Goal: Answer question/provide support: Share knowledge or assist other users

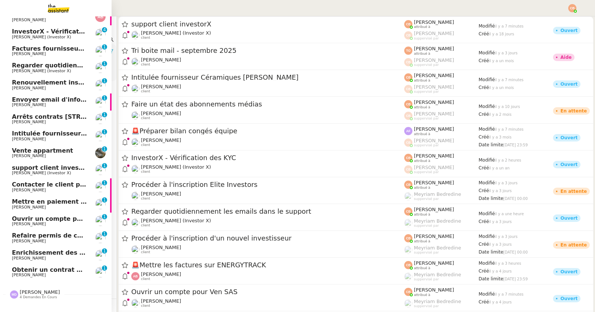
scroll to position [74, 0]
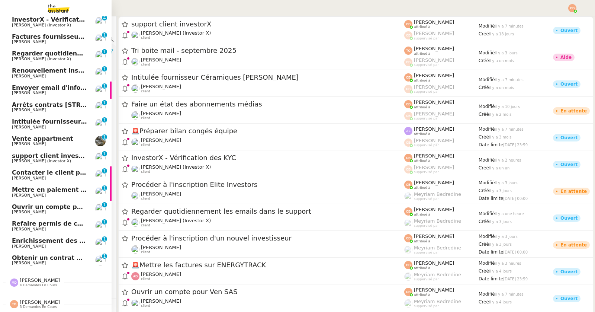
click at [36, 277] on span "[PERSON_NAME]" at bounding box center [40, 280] width 40 height 6
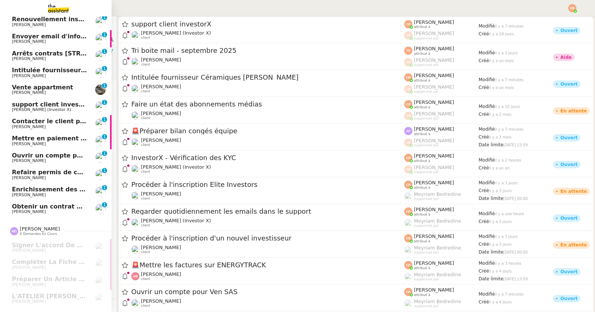
scroll to position [142, 0]
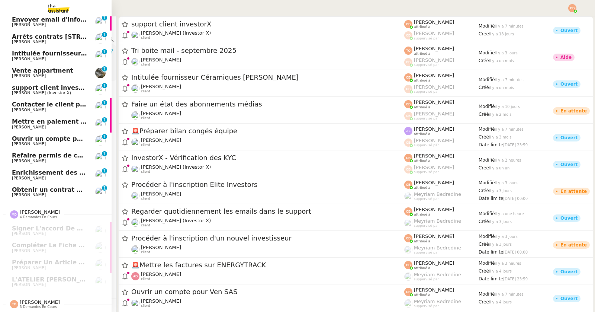
click at [41, 299] on span "[PERSON_NAME]" at bounding box center [40, 302] width 40 height 6
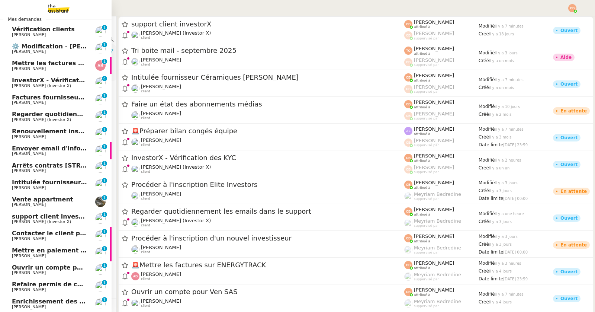
scroll to position [0, 0]
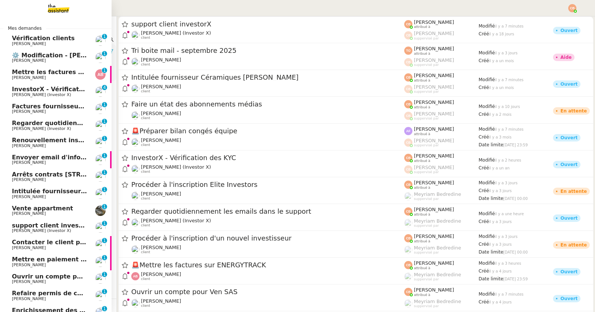
click at [57, 12] on img at bounding box center [53, 8] width 58 height 16
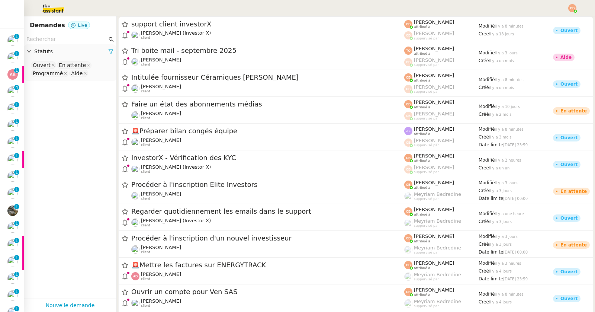
click at [76, 39] on input "text" at bounding box center [66, 39] width 81 height 9
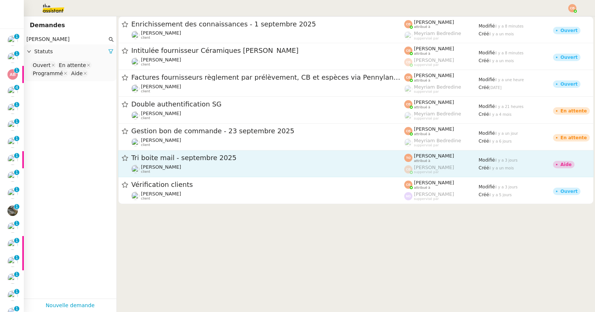
type input "[PERSON_NAME]"
click at [164, 157] on span "Tri boite mail - septembre 2025" at bounding box center [267, 157] width 273 height 7
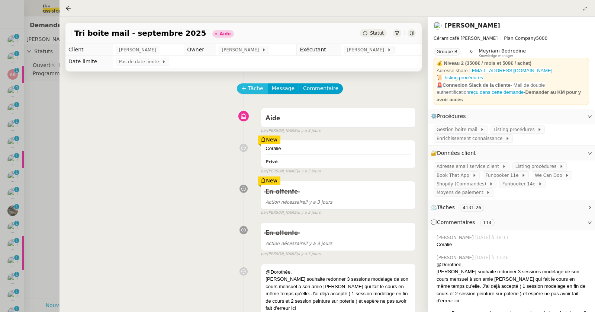
click at [255, 89] on span "Tâche" at bounding box center [255, 88] width 15 height 9
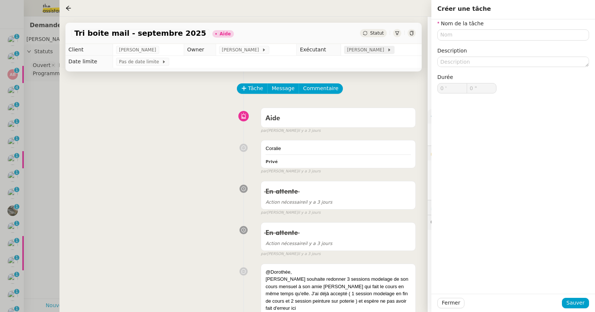
click at [375, 51] on span "[PERSON_NAME]" at bounding box center [367, 49] width 40 height 7
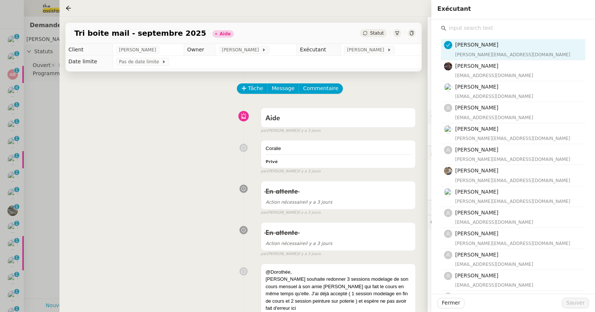
click at [476, 27] on input "text" at bounding box center [515, 28] width 139 height 10
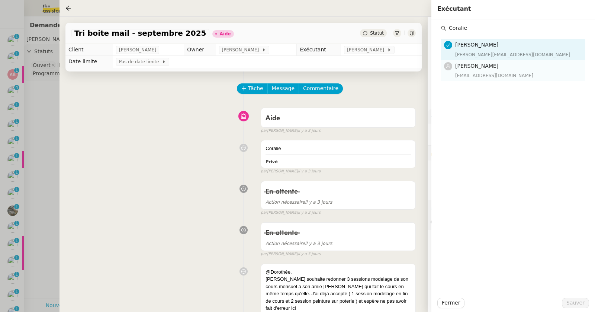
type input "Coralie"
click at [493, 68] on h4 "[PERSON_NAME]" at bounding box center [518, 66] width 126 height 9
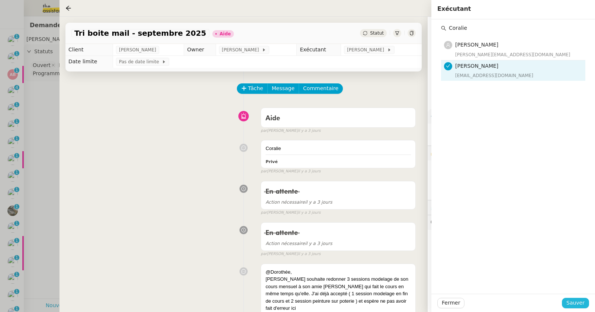
click at [577, 302] on span "Sauver" at bounding box center [576, 302] width 18 height 9
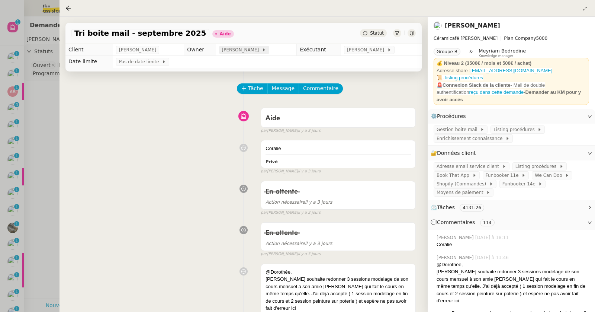
click at [252, 51] on span "[PERSON_NAME]" at bounding box center [242, 49] width 40 height 7
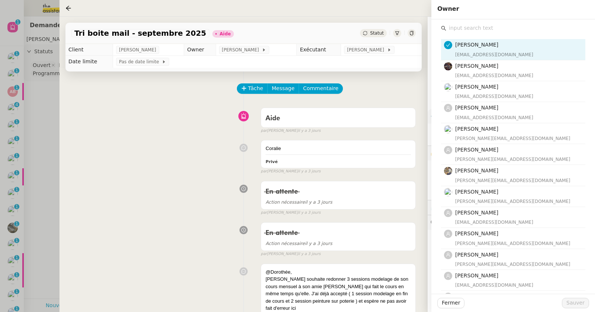
click at [489, 22] on div "[PERSON_NAME] [EMAIL_ADDRESS][DOMAIN_NAME] [PERSON_NAME] [EMAIL_ADDRESS][DOMAIN…" at bounding box center [513, 238] width 152 height 439
click at [486, 28] on input "text" at bounding box center [515, 28] width 139 height 10
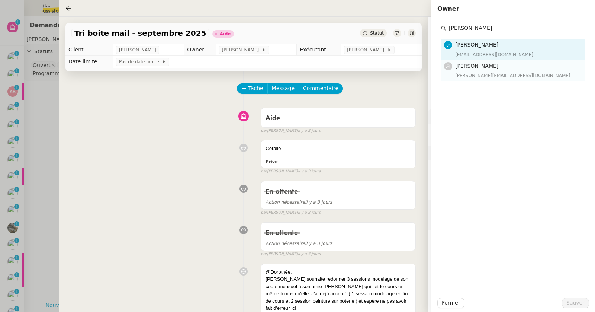
type input "[PERSON_NAME]"
click at [491, 67] on span "[PERSON_NAME]" at bounding box center [476, 66] width 43 height 6
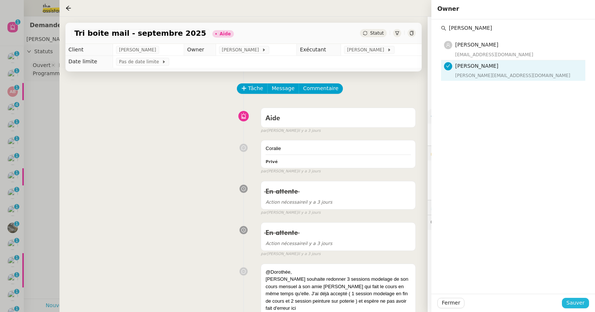
click at [573, 299] on span "Sauver" at bounding box center [576, 302] width 18 height 9
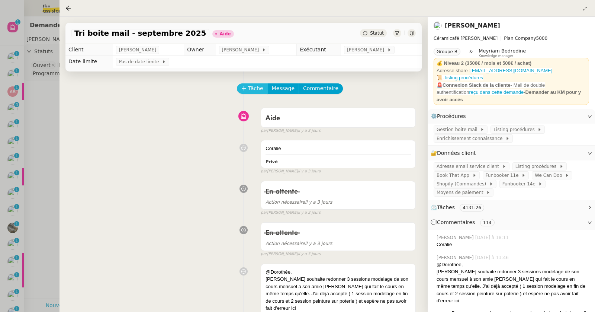
click at [259, 90] on span "Tâche" at bounding box center [255, 88] width 15 height 9
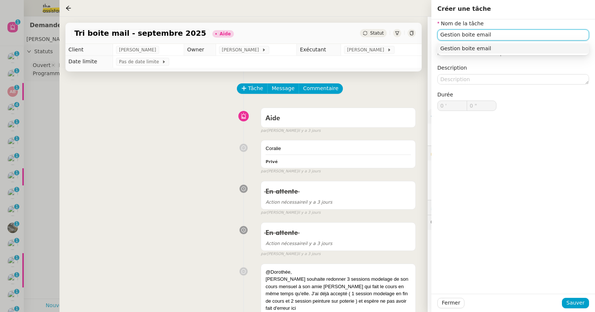
click at [467, 50] on div "Gestion boite email" at bounding box center [513, 48] width 146 height 7
type input "Gestion boite email"
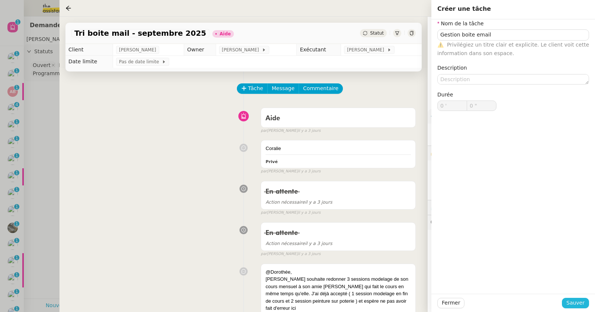
click at [574, 304] on span "Sauver" at bounding box center [576, 302] width 18 height 9
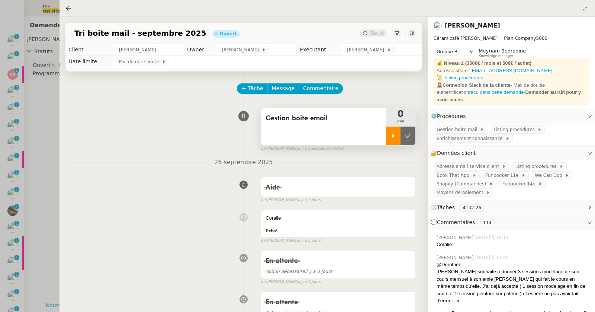
click at [392, 140] on div at bounding box center [393, 135] width 15 height 19
click at [450, 164] on span "Adresse email service client" at bounding box center [469, 166] width 65 height 7
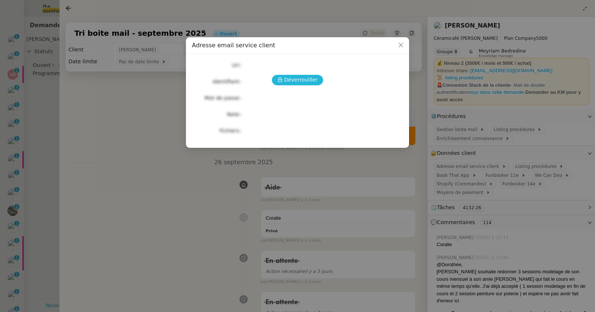
click at [314, 78] on span "Déverrouiller" at bounding box center [301, 80] width 34 height 9
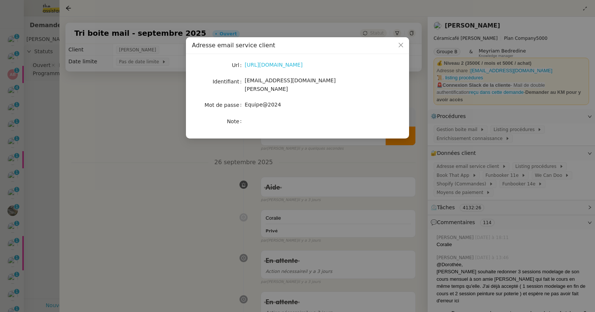
click at [303, 65] on link "[URL][DOMAIN_NAME]" at bounding box center [274, 65] width 58 height 6
drag, startPoint x: 244, startPoint y: 81, endPoint x: 358, endPoint y: 86, distance: 113.6
click at [358, 86] on div "[EMAIL_ADDRESS][DOMAIN_NAME][PERSON_NAME]" at bounding box center [306, 84] width 123 height 17
click at [324, 76] on div "[EMAIL_ADDRESS][DOMAIN_NAME][PERSON_NAME]" at bounding box center [306, 84] width 123 height 17
drag, startPoint x: 332, startPoint y: 81, endPoint x: 245, endPoint y: 83, distance: 86.7
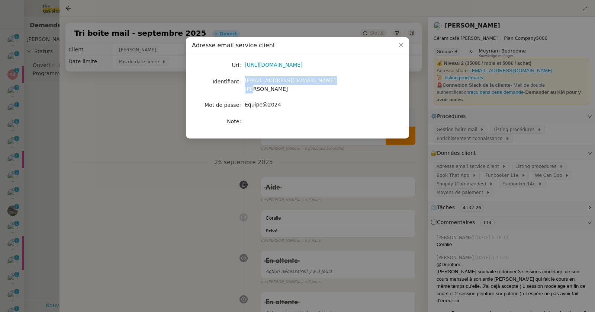
click at [245, 83] on div "[EMAIL_ADDRESS][DOMAIN_NAME][PERSON_NAME]" at bounding box center [306, 84] width 123 height 17
copy span "[EMAIL_ADDRESS][DOMAIN_NAME][PERSON_NAME]"
drag, startPoint x: 246, startPoint y: 100, endPoint x: 282, endPoint y: 99, distance: 36.1
click at [282, 100] on div "Equipe@2024" at bounding box center [306, 104] width 123 height 9
copy span "Equipe@2024"
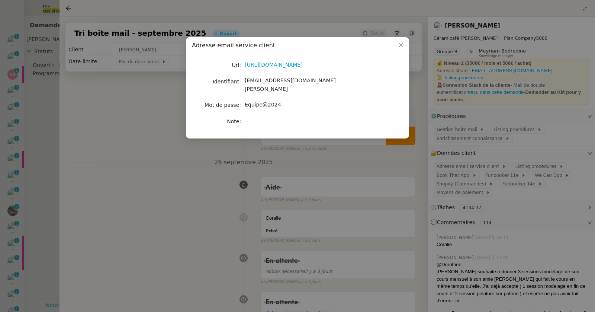
drag, startPoint x: 84, startPoint y: 108, endPoint x: 80, endPoint y: 105, distance: 5.3
click at [84, 109] on nz-modal-container "Adresse email service client Url [URL][DOMAIN_NAME] Identifiant [EMAIL_ADDRESS]…" at bounding box center [297, 156] width 595 height 312
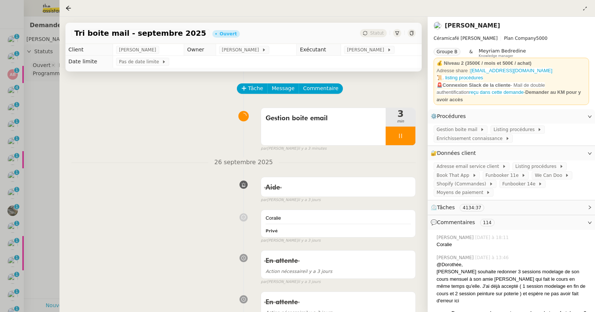
click at [39, 95] on div at bounding box center [297, 156] width 595 height 312
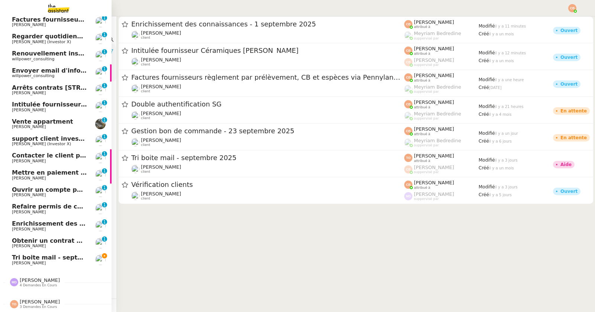
scroll to position [91, 0]
click at [25, 283] on span "4 demandes en cours" at bounding box center [38, 285] width 37 height 4
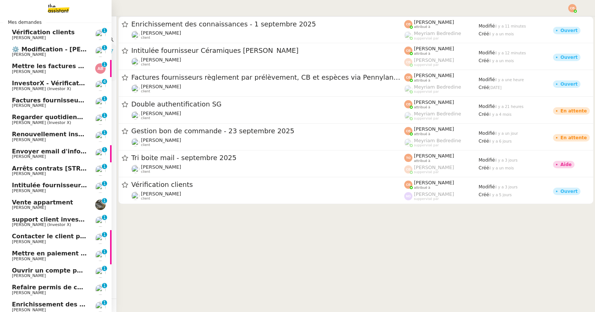
scroll to position [0, 0]
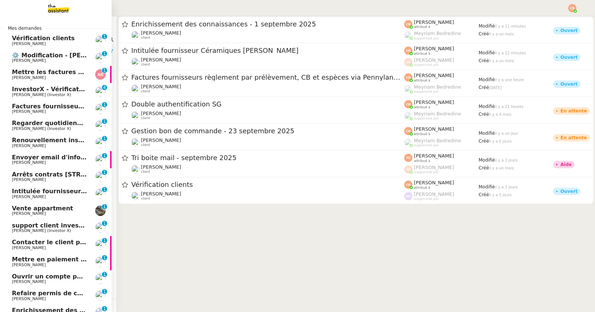
click at [67, 10] on img at bounding box center [53, 8] width 58 height 16
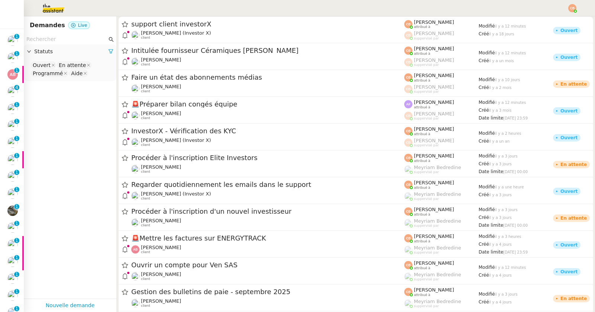
click at [55, 44] on nz-input-group at bounding box center [70, 39] width 93 height 10
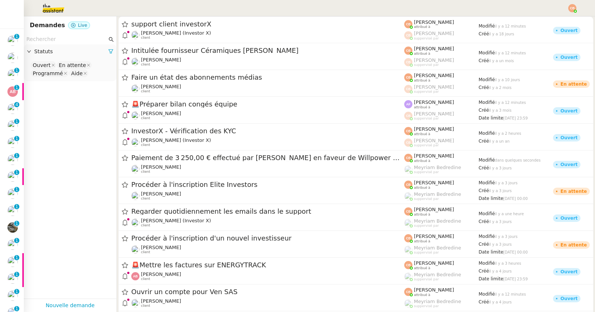
click at [55, 39] on input "text" at bounding box center [66, 39] width 81 height 9
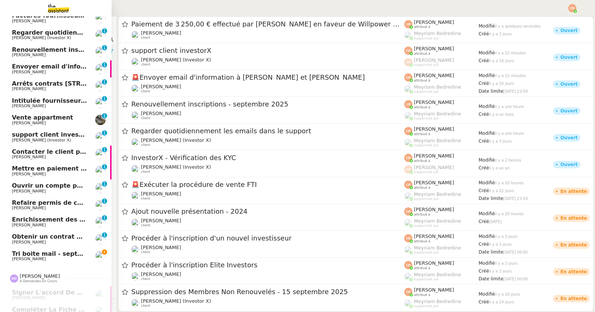
scroll to position [125, 0]
type input "[PERSON_NAME]"
click at [54, 249] on link "Tri boite mail - [DATE] [PERSON_NAME]" at bounding box center [56, 255] width 112 height 17
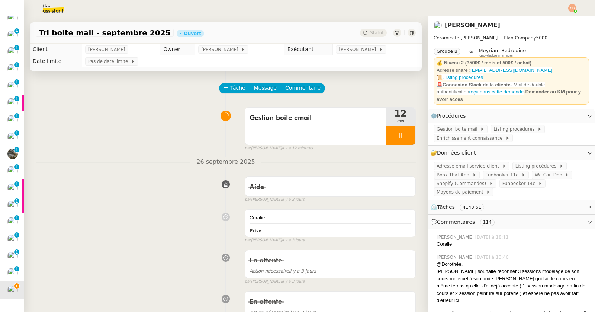
scroll to position [158, 0]
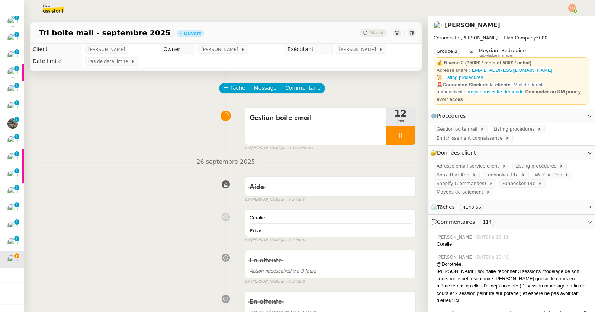
click at [172, 100] on div "Tâche Message Commentaire" at bounding box center [226, 92] width 380 height 18
click at [449, 171] on span "Book That App" at bounding box center [455, 174] width 36 height 7
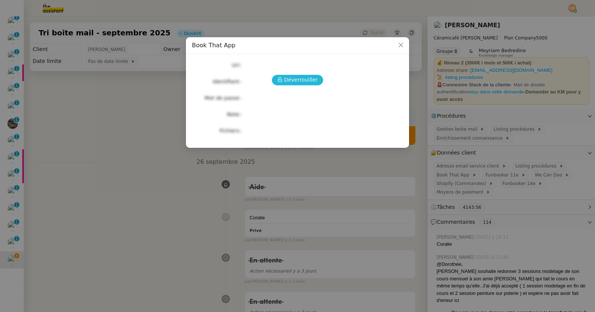
click at [297, 80] on span "Déverrouiller" at bounding box center [301, 80] width 34 height 9
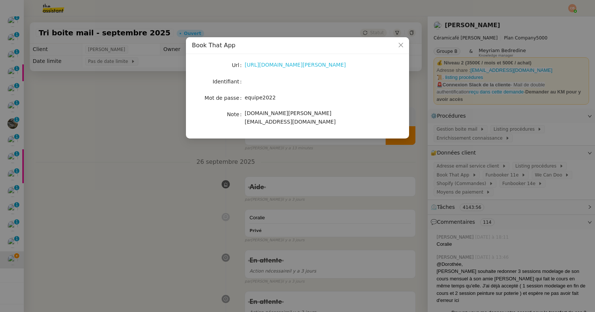
click at [296, 64] on link "[URL][DOMAIN_NAME][PERSON_NAME]" at bounding box center [295, 65] width 101 height 6
click at [134, 98] on nz-modal-container "Book That App Url [URL][DOMAIN_NAME][PERSON_NAME] Identifiant Mot de passe [SEC…" at bounding box center [297, 156] width 595 height 312
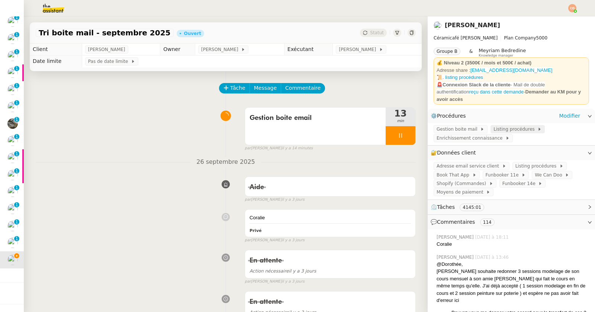
click at [500, 125] on span "Listing procédures" at bounding box center [516, 128] width 44 height 7
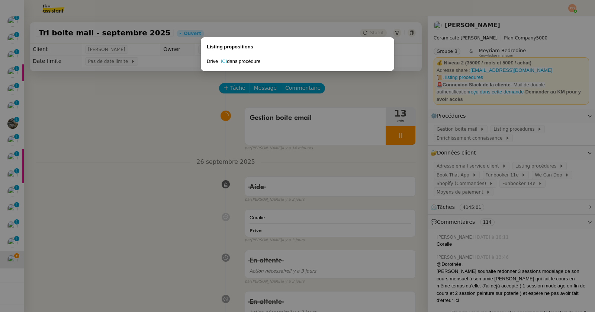
click at [224, 62] on link "ICI" at bounding box center [224, 61] width 6 height 6
click at [180, 142] on nz-modal-container "Listing propositions Drive ICI dans procédure" at bounding box center [297, 156] width 595 height 312
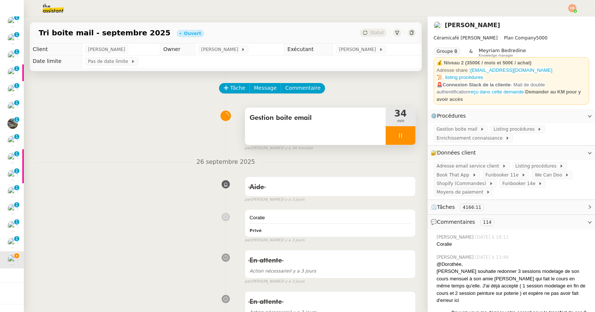
click at [398, 132] on icon at bounding box center [401, 135] width 6 height 6
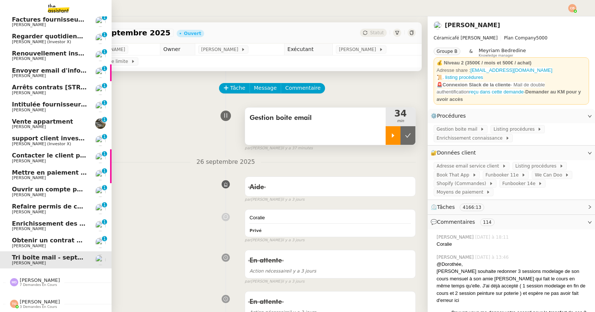
scroll to position [0, 0]
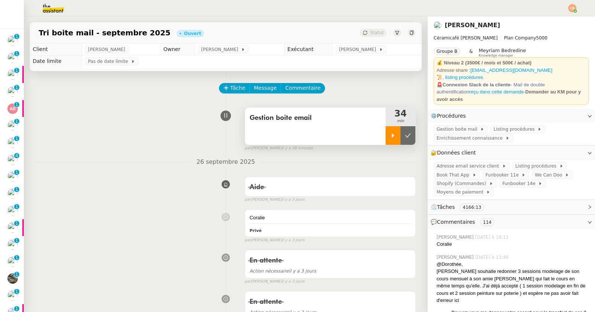
click at [386, 137] on div at bounding box center [393, 135] width 15 height 19
click at [291, 87] on span "Commentaire" at bounding box center [302, 88] width 35 height 9
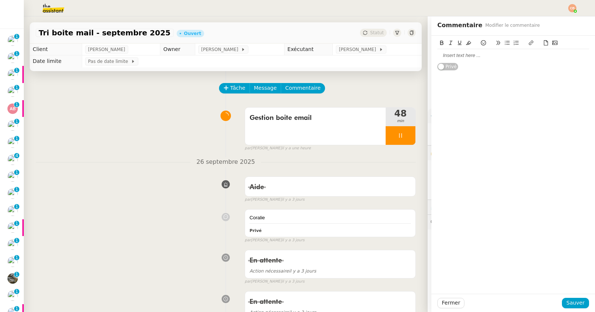
click at [462, 56] on div at bounding box center [513, 55] width 152 height 7
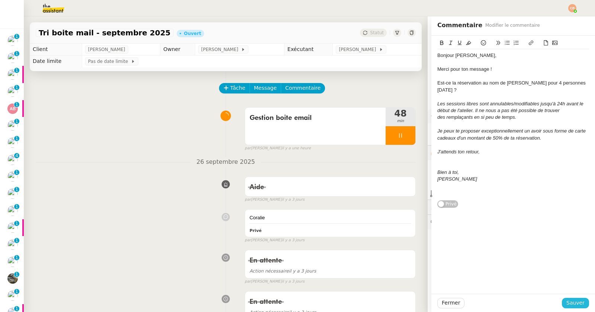
click at [567, 305] on span "Sauver" at bounding box center [576, 302] width 18 height 9
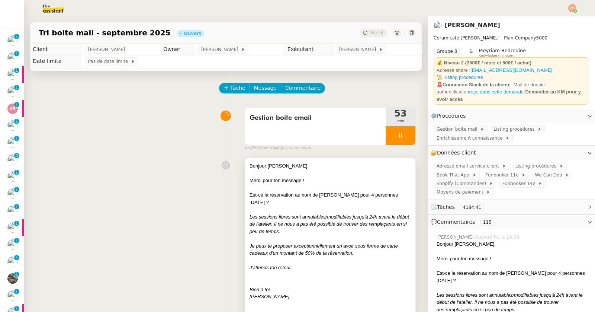
click at [303, 173] on div at bounding box center [330, 173] width 161 height 7
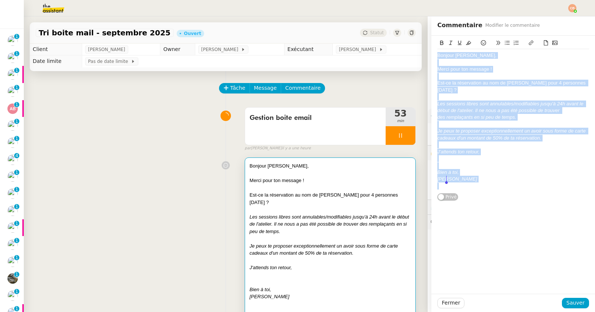
drag, startPoint x: 431, startPoint y: 56, endPoint x: 486, endPoint y: 202, distance: 155.2
click at [486, 202] on div "Bonjour [PERSON_NAME], Merci pour ton message ! Est-ce la réservation au nom de…" at bounding box center [513, 165] width 164 height 258
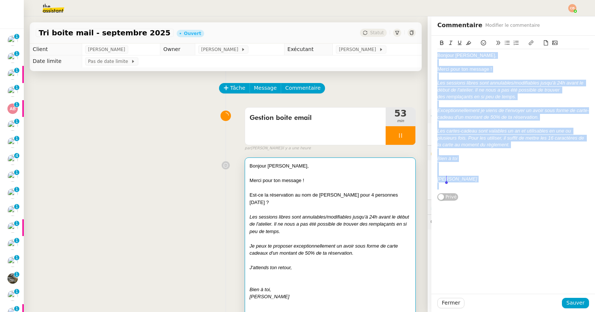
drag, startPoint x: 432, startPoint y: 56, endPoint x: 480, endPoint y: 191, distance: 143.6
click at [480, 191] on div "Bonjour [PERSON_NAME], Merci pour ton message ! Les sessions libres sont annula…" at bounding box center [513, 120] width 152 height 143
click at [448, 40] on icon at bounding box center [450, 42] width 5 height 5
click at [448, 43] on icon at bounding box center [450, 42] width 5 height 5
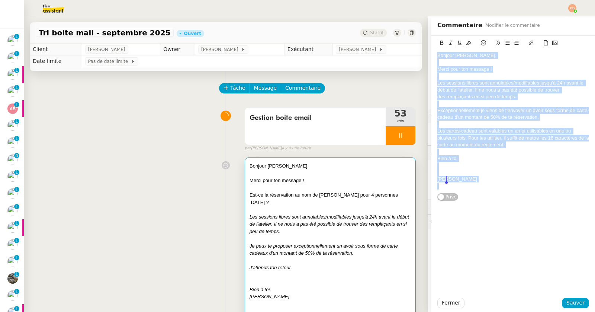
click at [445, 51] on div "Bonjour [PERSON_NAME], Merci pour ton message ! Les sessions libres sont annula…" at bounding box center [513, 120] width 152 height 143
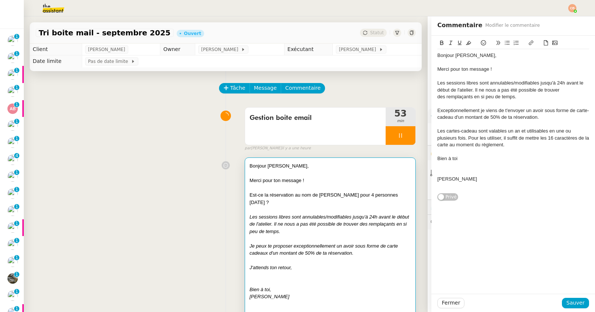
click at [445, 171] on div at bounding box center [513, 172] width 152 height 7
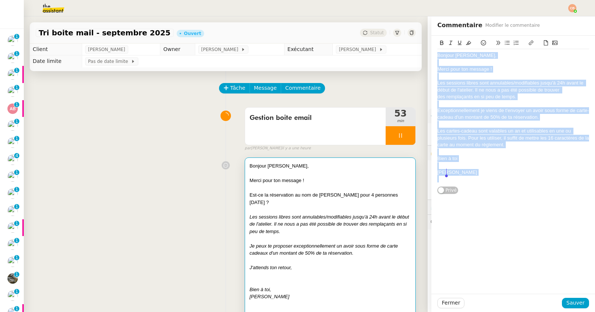
drag, startPoint x: 432, startPoint y: 56, endPoint x: 468, endPoint y: 192, distance: 140.0
click at [468, 192] on div "Bonjour [PERSON_NAME], Merci pour ton message ! Les sessions libres sont annula…" at bounding box center [513, 115] width 152 height 158
copy div "Bonjour [PERSON_NAME], Merci pour ton message ! Les sessions libres sont annula…"
click at [572, 305] on span "Sauver" at bounding box center [576, 302] width 18 height 9
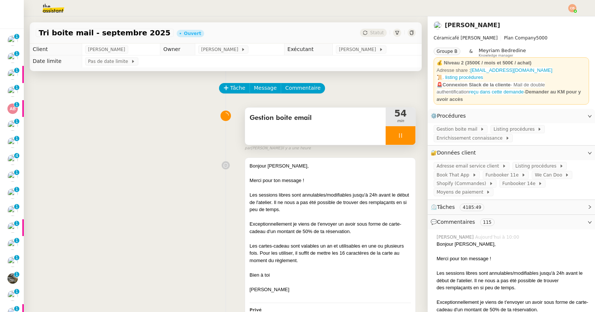
click at [399, 137] on icon at bounding box center [400, 135] width 3 height 4
click at [390, 136] on icon at bounding box center [393, 135] width 6 height 6
click at [163, 135] on div "Gestion boite email 77 min false par [PERSON_NAME] il y a une heure" at bounding box center [226, 128] width 380 height 48
click at [568, 148] on link "Modifier" at bounding box center [569, 152] width 21 height 9
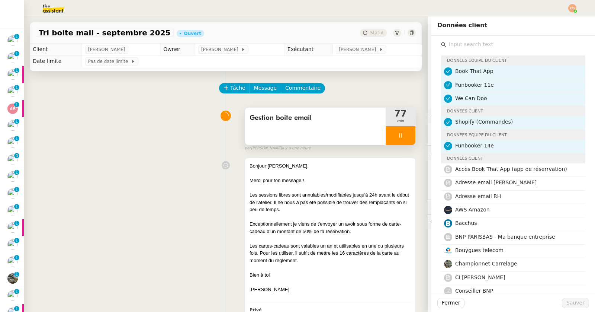
click at [484, 46] on input "text" at bounding box center [515, 44] width 139 height 10
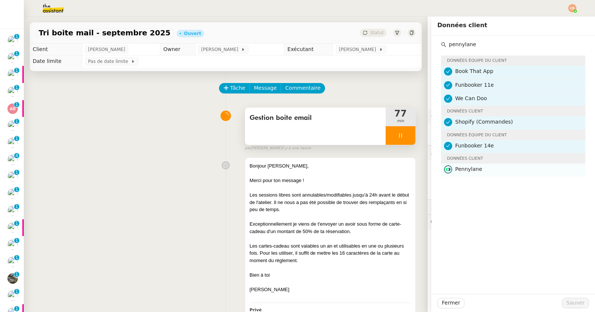
type input "pennylane"
click at [478, 163] on nz-list-item "Pennylane" at bounding box center [513, 169] width 144 height 13
click at [567, 299] on span "Sauver" at bounding box center [576, 302] width 18 height 9
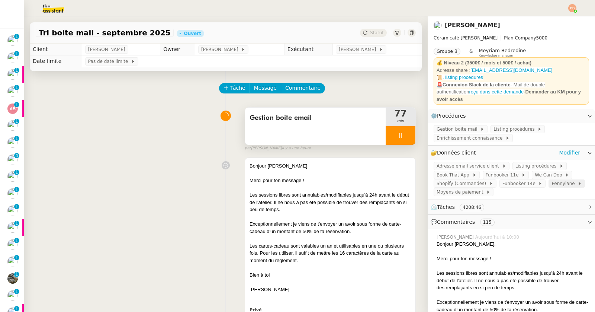
click at [552, 182] on span "Pennylane" at bounding box center [565, 183] width 26 height 7
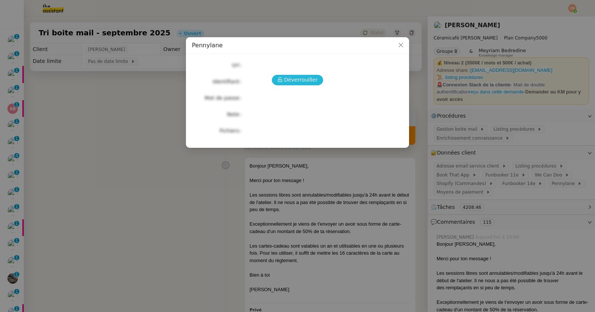
click at [303, 83] on span "Déverrouiller" at bounding box center [301, 80] width 34 height 9
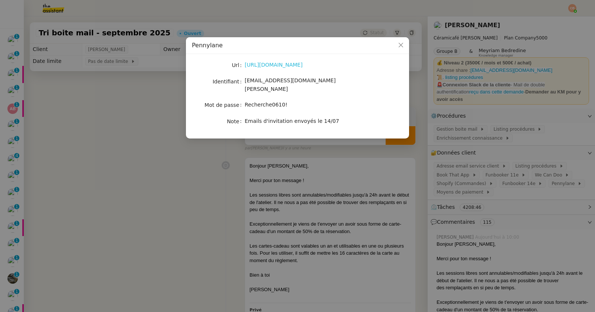
click at [291, 66] on link "[URL][DOMAIN_NAME]" at bounding box center [274, 65] width 58 height 6
drag, startPoint x: 244, startPoint y: 98, endPoint x: 314, endPoint y: 100, distance: 69.2
click at [314, 100] on nz-form-item "Mot de passe [SECURITY_DATA]" at bounding box center [297, 105] width 211 height 10
copy nz-form-item "Recherche0610!"
click at [154, 134] on nz-modal-container "Pennylane Url [URL][DOMAIN_NAME] Identifiant [EMAIL_ADDRESS][DOMAIN_NAME][PERSO…" at bounding box center [297, 156] width 595 height 312
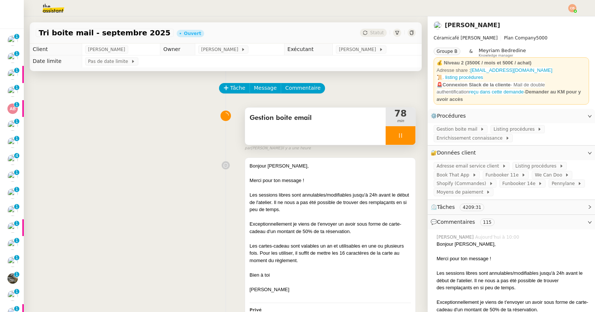
click at [388, 141] on div at bounding box center [401, 135] width 30 height 19
click at [230, 89] on span "Tâche" at bounding box center [237, 88] width 15 height 9
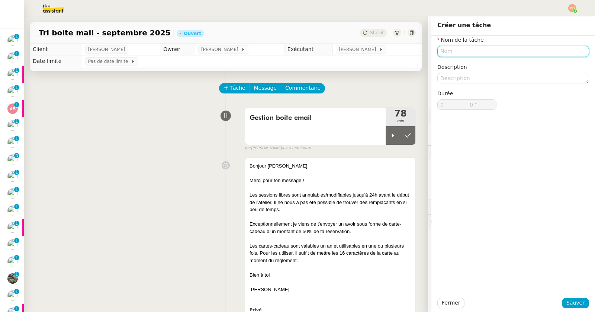
click at [468, 52] on input "text" at bounding box center [513, 51] width 152 height 11
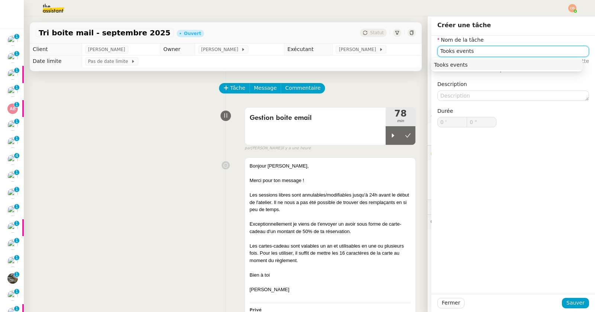
click at [475, 64] on div "Tooks events" at bounding box center [507, 64] width 146 height 7
type input "Tooks events"
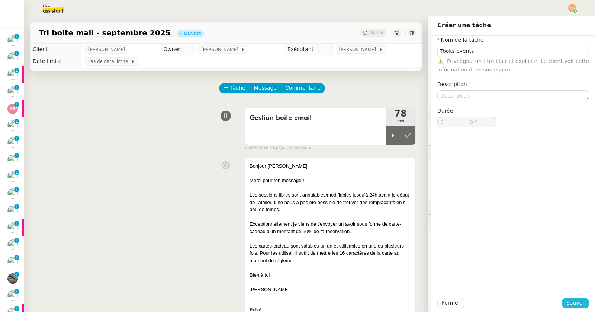
click at [577, 303] on span "Sauver" at bounding box center [576, 302] width 18 height 9
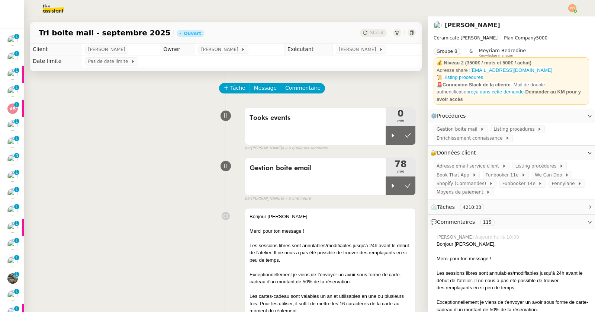
click at [392, 135] on icon at bounding box center [393, 135] width 3 height 4
drag, startPoint x: 151, startPoint y: 101, endPoint x: 155, endPoint y: 101, distance: 4.1
click at [562, 148] on link "Modifier" at bounding box center [569, 152] width 21 height 9
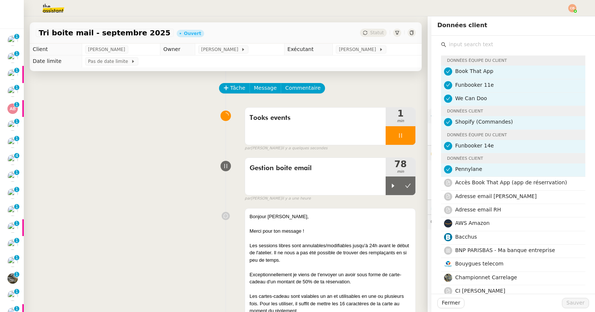
click at [479, 45] on input "text" at bounding box center [515, 44] width 139 height 10
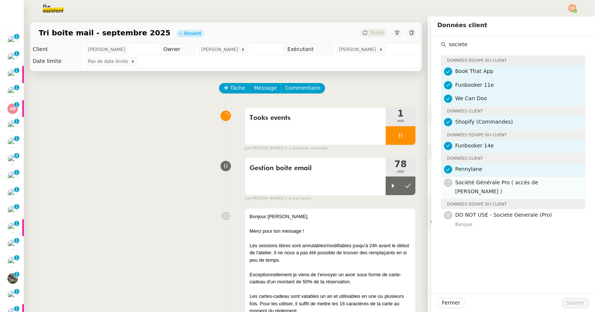
type input "societe"
click at [497, 184] on span "Société Générale Pro ( accès de [PERSON_NAME] )" at bounding box center [496, 186] width 83 height 15
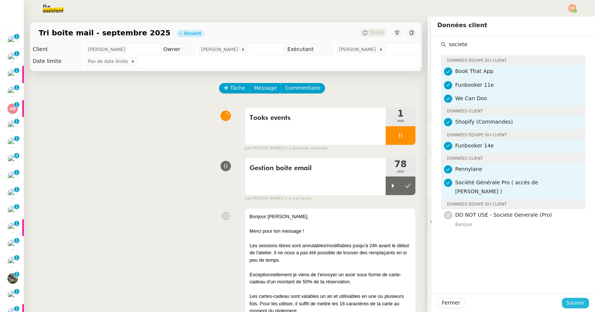
click at [567, 304] on span "Sauver" at bounding box center [576, 302] width 18 height 9
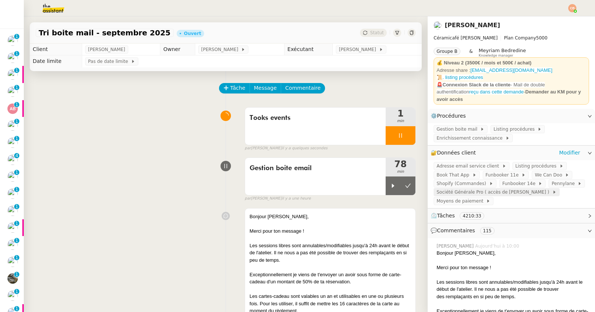
click at [457, 188] on span "Société Générale Pro ( accès de [PERSON_NAME] )" at bounding box center [495, 191] width 116 height 7
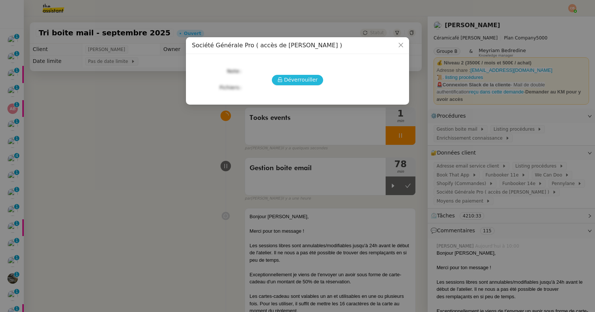
click at [310, 78] on span "Déverrouiller" at bounding box center [301, 80] width 34 height 9
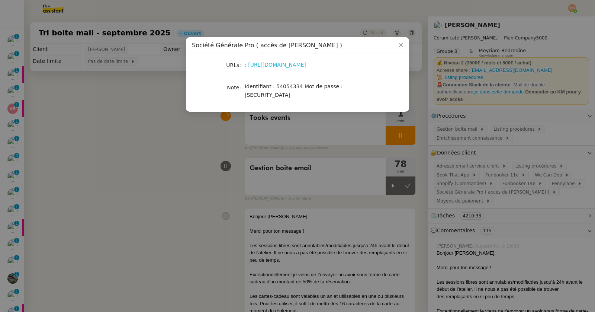
click at [302, 65] on link ": https://professionnels.sg.fr/icd-web/syd-front/index-comptes.html#comptes" at bounding box center [275, 65] width 61 height 6
click at [141, 125] on nz-modal-container "Société Générale Pro ( accès de Bertrand ) URLs : https://professionnels.sg.fr/…" at bounding box center [297, 156] width 595 height 312
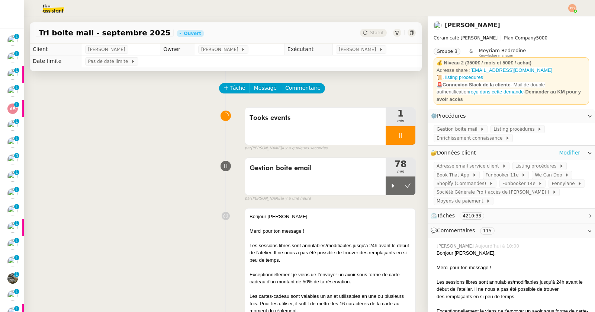
click at [560, 150] on link "Modifier" at bounding box center [569, 152] width 21 height 9
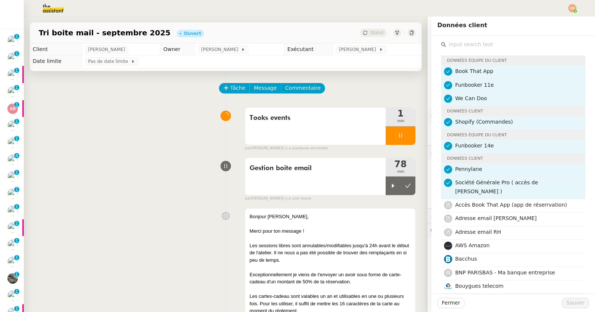
click at [477, 46] on input "text" at bounding box center [515, 44] width 139 height 10
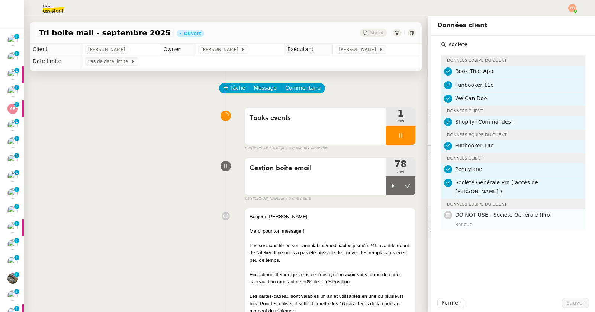
type input "societe"
click at [506, 212] on span "DO NOT USE - Societe Generale (Pro)" at bounding box center [503, 215] width 97 height 6
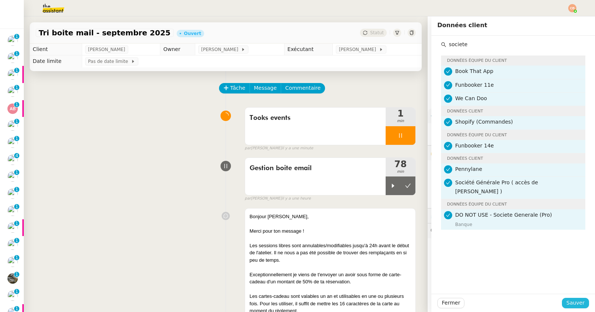
click at [562, 301] on button "Sauver" at bounding box center [575, 303] width 27 height 10
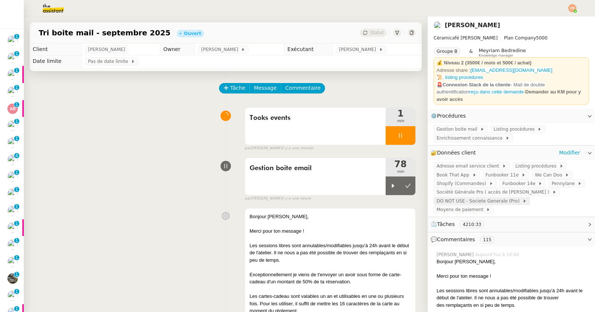
click at [458, 198] on span "DO NOT USE - Societe Generale (Pro)" at bounding box center [480, 200] width 86 height 7
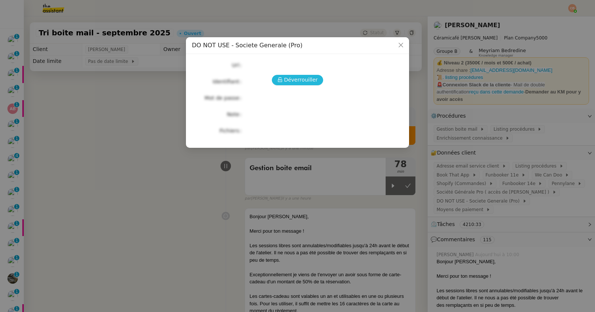
click at [317, 82] on button "Déverrouiller" at bounding box center [298, 80] width 52 height 10
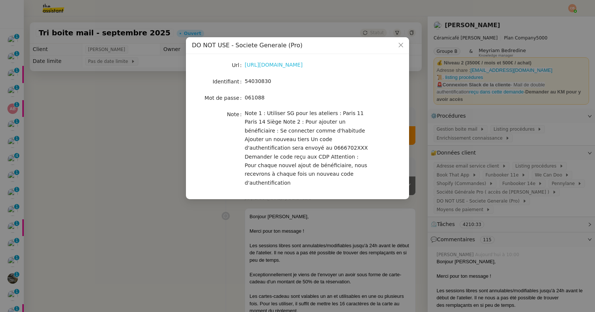
click at [277, 65] on link "https://professionnels.sg.fr/icd-web/syd-front/index-comptes.html#comptes" at bounding box center [274, 65] width 58 height 6
click at [169, 90] on nz-modal-container "DO NOT USE - Societe Generale (Pro) Url https://professionnels.sg.fr/icd-web/sy…" at bounding box center [297, 156] width 595 height 312
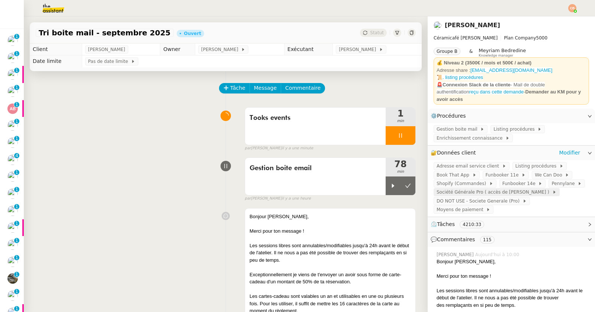
click at [459, 188] on span "Société Générale Pro ( accès de [PERSON_NAME] )" at bounding box center [495, 191] width 116 height 7
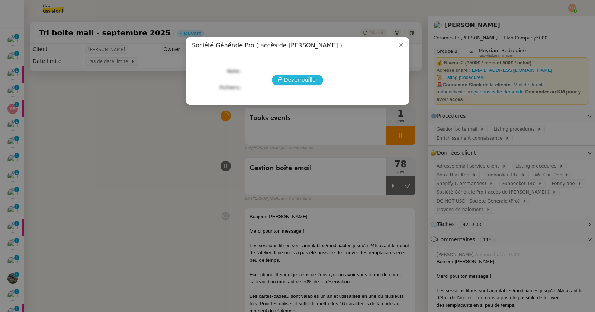
click at [307, 83] on span "Déverrouiller" at bounding box center [301, 80] width 34 height 9
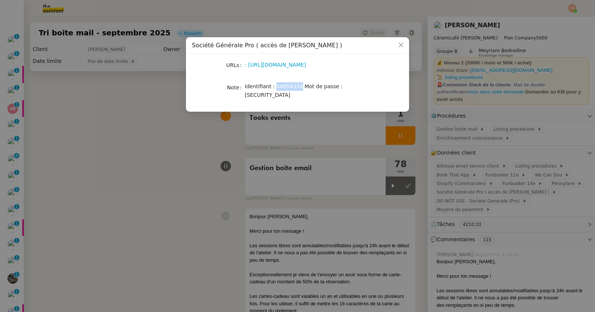
drag, startPoint x: 275, startPoint y: 88, endPoint x: 299, endPoint y: 87, distance: 23.4
click at [299, 87] on span "Identifiant : 54054334 Mot de passe : 441361" at bounding box center [294, 90] width 98 height 15
copy span "54054334"
click at [131, 105] on nz-modal-container "Société Générale Pro ( accès de Bertrand ) URLs : https://professionnels.sg.fr/…" at bounding box center [297, 156] width 595 height 312
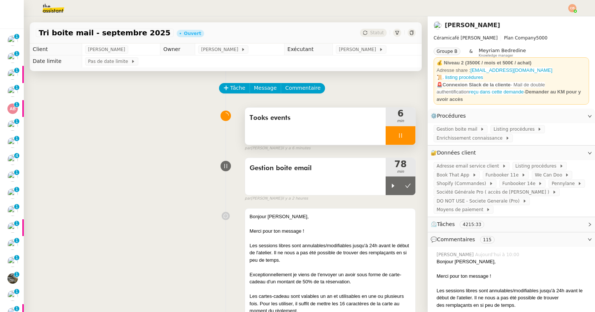
click at [398, 134] on icon at bounding box center [401, 135] width 6 height 6
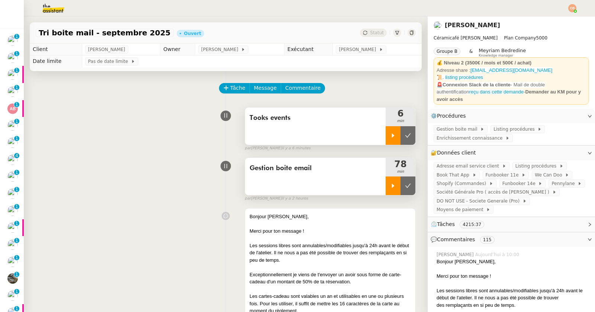
click at [390, 188] on icon at bounding box center [393, 186] width 6 height 6
click at [296, 89] on span "Commentaire" at bounding box center [302, 88] width 35 height 9
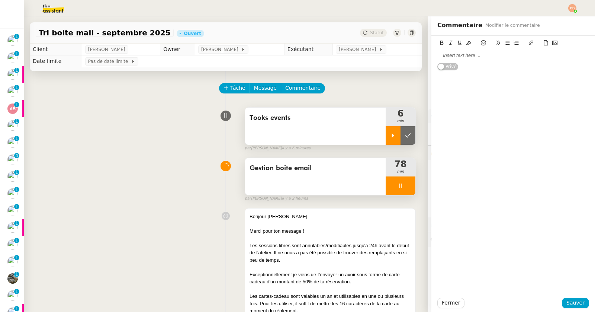
click at [496, 60] on div at bounding box center [513, 55] width 152 height 13
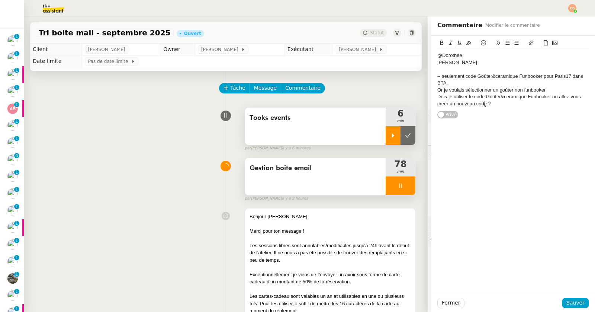
click at [431, 65] on div "@Dorothée, Sarah Michel -- seulement code Goûter&ceramique Funbooker pour Paris…" at bounding box center [513, 77] width 164 height 83
click at [437, 62] on div "Sarah Michel" at bounding box center [513, 62] width 152 height 7
click at [505, 41] on icon at bounding box center [507, 43] width 5 height 4
click at [480, 60] on li "Sarah Michel" at bounding box center [517, 62] width 145 height 7
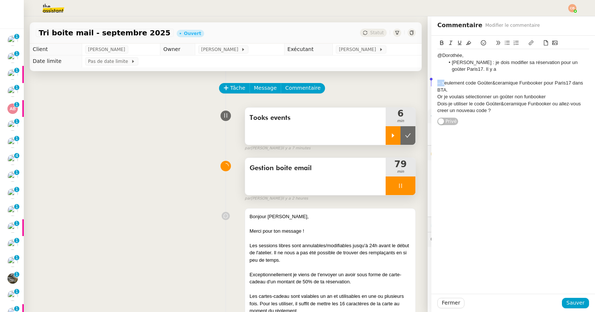
drag, startPoint x: 437, startPoint y: 83, endPoint x: 418, endPoint y: 85, distance: 19.4
click at [418, 85] on app-ticket "Tri boite mail - septembre 2025 Ouvert Statut Client Genevieve Landsmann Owner …" at bounding box center [309, 163] width 571 height 295
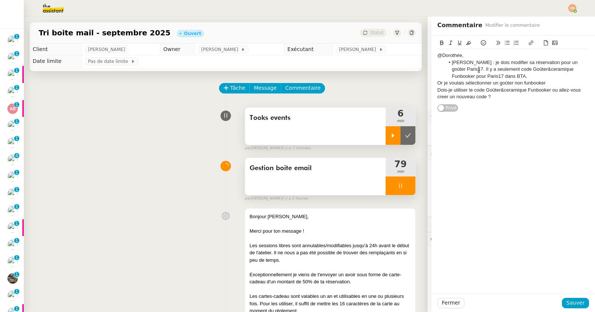
click at [500, 69] on li "Sarah Michel : je dois modifier sa réservation pour un goûter Paris17. Il y a s…" at bounding box center [517, 69] width 145 height 20
drag, startPoint x: 431, startPoint y: 84, endPoint x: 555, endPoint y: 81, distance: 123.5
click at [555, 81] on div "Or je voulais sélectionner un goûter non funbooker" at bounding box center [513, 83] width 152 height 7
click at [437, 91] on div "Dois-je utiliser le code Goûter&ceramique Funbooker ou allez-vous creer un nouv…" at bounding box center [513, 94] width 152 height 14
click at [494, 40] on button at bounding box center [498, 43] width 9 height 9
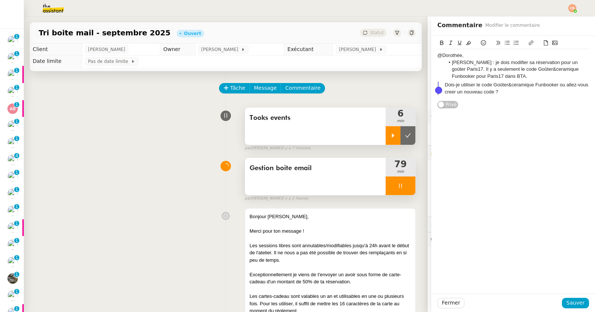
click at [437, 87] on lpop-circle at bounding box center [438, 90] width 7 height 7
click at [437, 83] on blockquote "Dois-je utiliser le code Goûter&ceramique Funbooker ou allez-vous creer un nouv…" at bounding box center [513, 88] width 152 height 14
click at [487, 90] on div "Dois-je utiliser le code Goûter&ceramique Funbooker ou allez-vous creer un nouv…" at bounding box center [513, 87] width 152 height 14
click at [567, 301] on span "Sauver" at bounding box center [576, 302] width 18 height 9
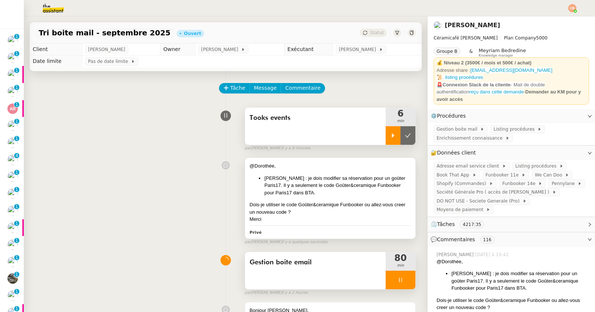
click at [353, 166] on div "@Dorothée," at bounding box center [330, 165] width 161 height 7
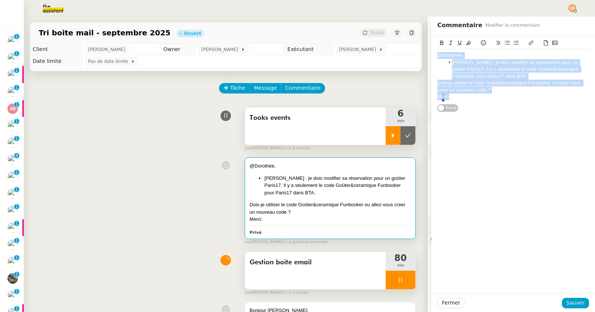
drag, startPoint x: 431, startPoint y: 52, endPoint x: 469, endPoint y: 118, distance: 75.9
click at [469, 118] on div "@Dorothée, Sarah Michel : je dois modifier sa réservation pour un goûter Paris1…" at bounding box center [513, 165] width 164 height 258
click at [464, 46] on button at bounding box center [468, 43] width 9 height 9
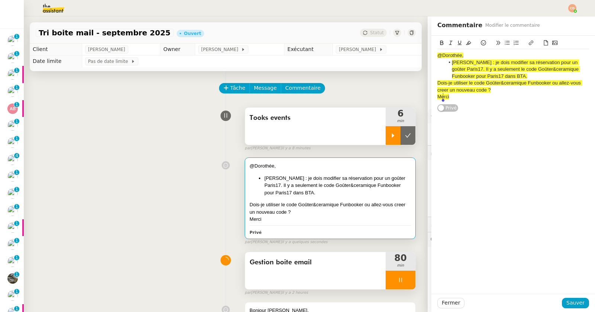
click at [476, 55] on div "@Dorothée," at bounding box center [513, 55] width 152 height 7
drag, startPoint x: 542, startPoint y: 61, endPoint x: 542, endPoint y: 69, distance: 7.8
click at [542, 61] on span "Sarah Michel : je dois modifier sa réservation pour un goûter Paris17. Il y a s…" at bounding box center [516, 69] width 128 height 19
click at [573, 302] on span "Sauver" at bounding box center [576, 302] width 18 height 9
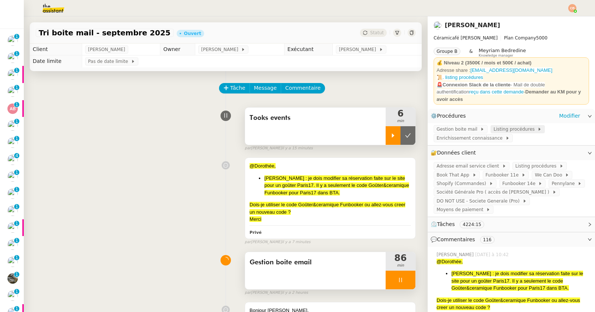
click at [494, 125] on span "Listing procédures" at bounding box center [516, 128] width 44 height 7
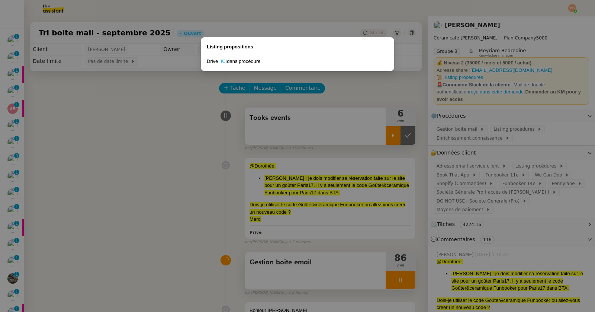
click at [224, 60] on link "ICI" at bounding box center [224, 61] width 6 height 6
click at [176, 92] on nz-modal-container "Listing propositions Drive ICI dans procédure" at bounding box center [297, 156] width 595 height 312
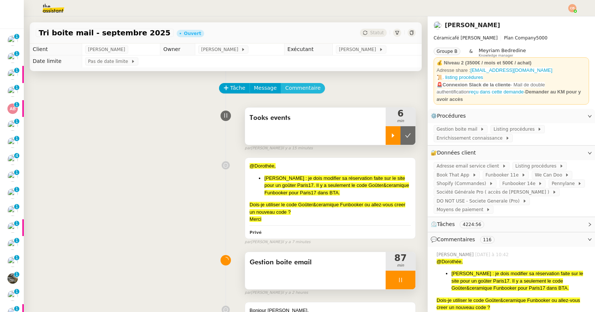
click at [305, 89] on span "Commentaire" at bounding box center [302, 88] width 35 height 9
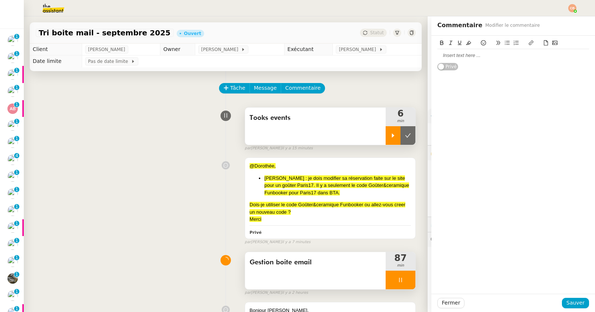
click at [487, 58] on div at bounding box center [513, 55] width 152 height 7
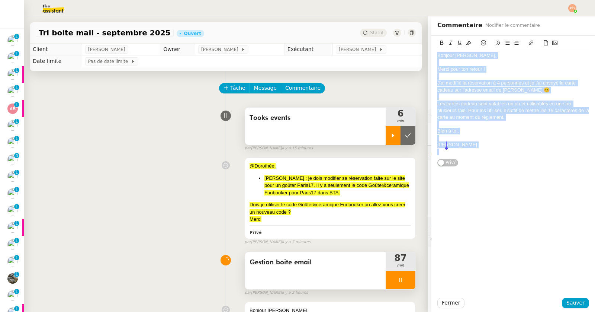
drag, startPoint x: 431, startPoint y: 55, endPoint x: 469, endPoint y: 151, distance: 102.8
click at [469, 151] on div "Bonjour Beatrice, Merci pour ton retour ! J'ai modifié la réservation à 4 perso…" at bounding box center [513, 103] width 152 height 109
click at [448, 45] on icon at bounding box center [450, 42] width 5 height 5
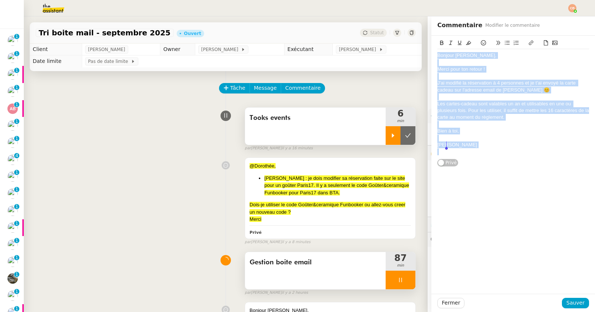
click at [440, 58] on div "Bonjour Beatrice," at bounding box center [513, 55] width 152 height 7
drag, startPoint x: 431, startPoint y: 55, endPoint x: 463, endPoint y: 149, distance: 99.5
click at [463, 149] on div "Bonjour Beatrice, Merci pour ton retour ! J'ai modifié la réservation à 4 perso…" at bounding box center [513, 103] width 152 height 109
copy div "Bonjour Beatrice, Merci pour ton retour ! J'ai modifié la réservation à 4 perso…"
click at [567, 300] on span "Sauver" at bounding box center [576, 302] width 18 height 9
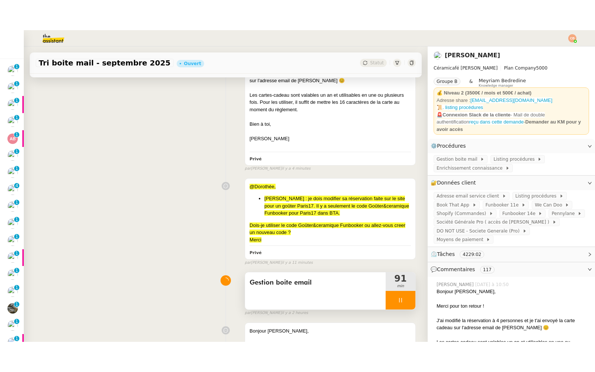
scroll to position [272, 0]
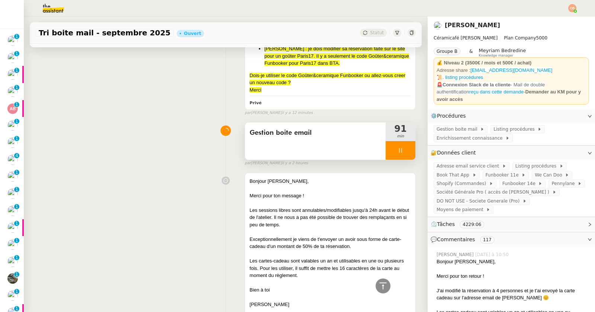
click at [386, 150] on div at bounding box center [401, 150] width 30 height 19
click at [392, 150] on icon at bounding box center [393, 150] width 3 height 4
click at [499, 125] on span "Listing procédures" at bounding box center [516, 128] width 44 height 7
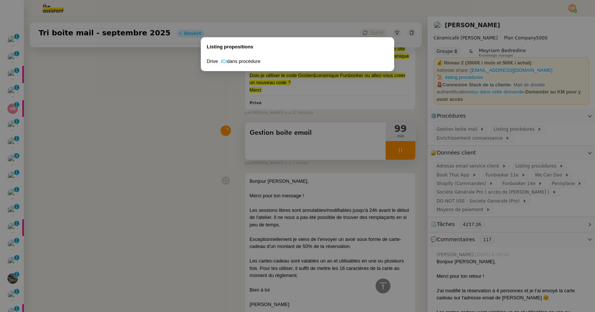
drag, startPoint x: 114, startPoint y: 81, endPoint x: 226, endPoint y: 83, distance: 112.0
click at [114, 81] on nz-modal-container "Listing propositions Drive ICI dans procédure" at bounding box center [297, 156] width 595 height 312
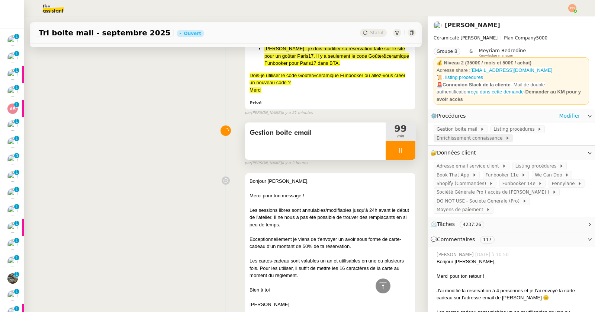
click at [473, 134] on span "Enrichissement connaissance" at bounding box center [471, 137] width 69 height 7
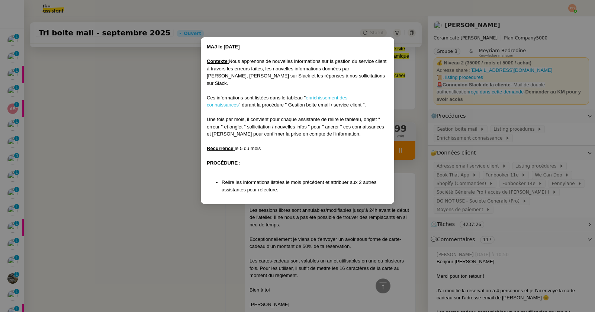
click at [321, 95] on link "enrichissement des connaissances" at bounding box center [277, 101] width 141 height 13
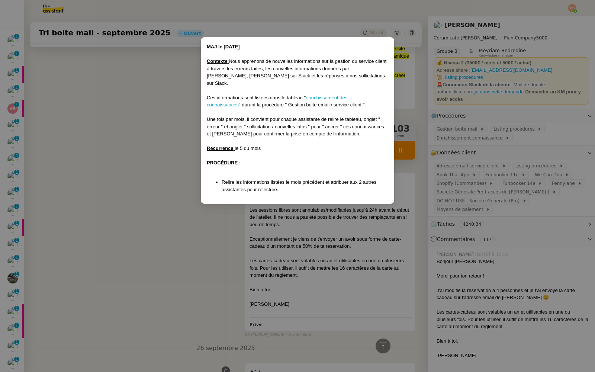
click at [144, 145] on nz-modal-container "MAJ le 26/06/2025 Contexte : Nous apprenons de nouvelles informations sur la ge…" at bounding box center [297, 186] width 595 height 372
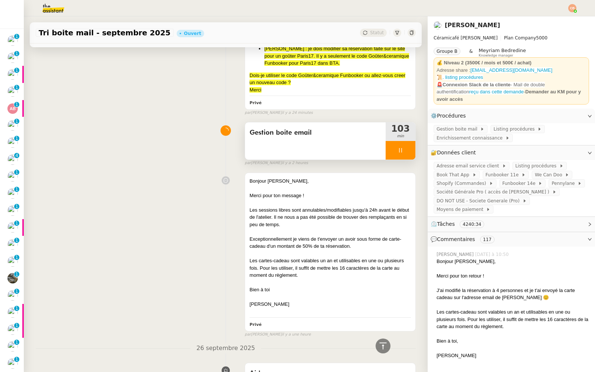
scroll to position [0, 0]
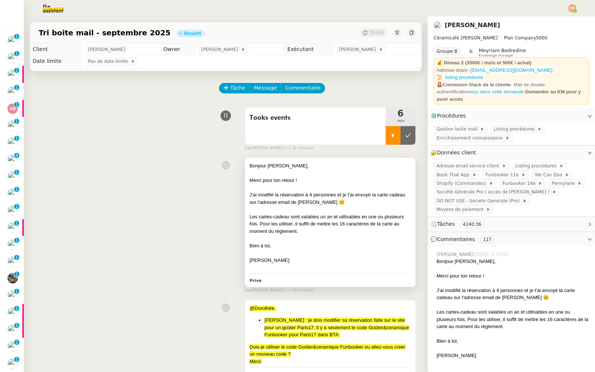
click at [307, 181] on div "Merci pour ton retour !" at bounding box center [330, 180] width 161 height 7
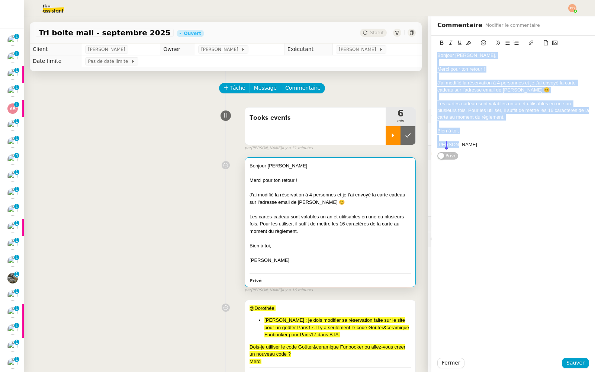
drag, startPoint x: 432, startPoint y: 55, endPoint x: 484, endPoint y: 161, distance: 118.8
click at [484, 161] on div "Bonjour Beatrice, Merci pour ton retour ! J'ai modifié la réservation à 4 perso…" at bounding box center [513, 195] width 164 height 318
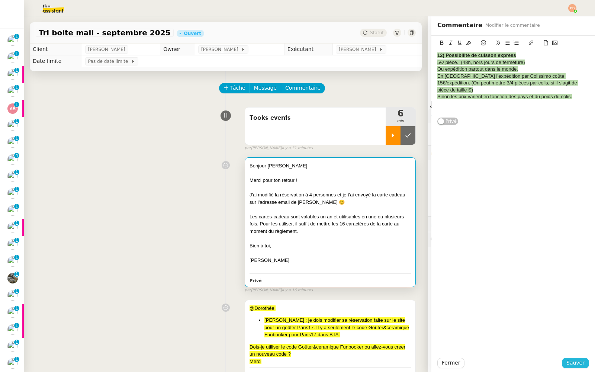
click at [569, 311] on span "Sauver" at bounding box center [576, 363] width 18 height 9
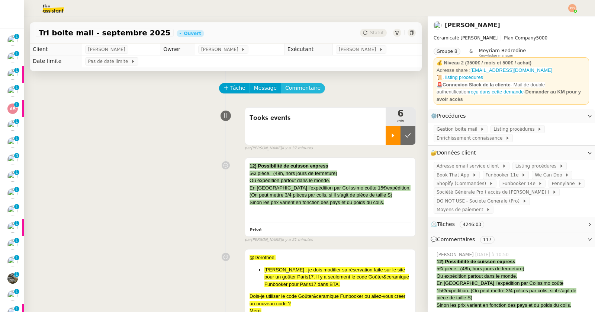
click at [299, 84] on span "Commentaire" at bounding box center [302, 88] width 35 height 9
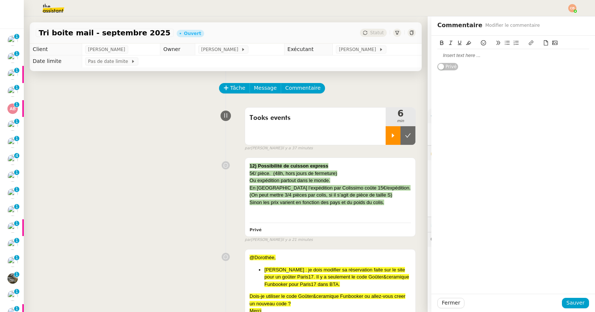
click at [445, 57] on div at bounding box center [513, 55] width 152 height 7
click at [567, 301] on span "Sauver" at bounding box center [576, 302] width 18 height 9
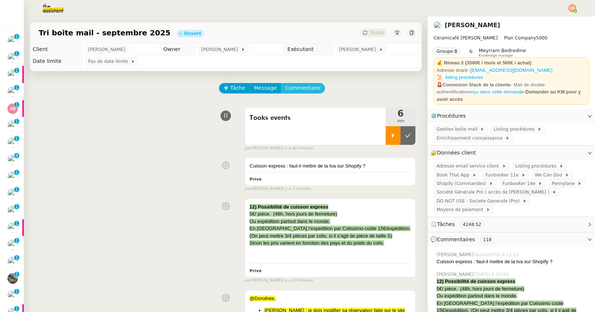
click at [296, 87] on span "Commentaire" at bounding box center [302, 88] width 35 height 9
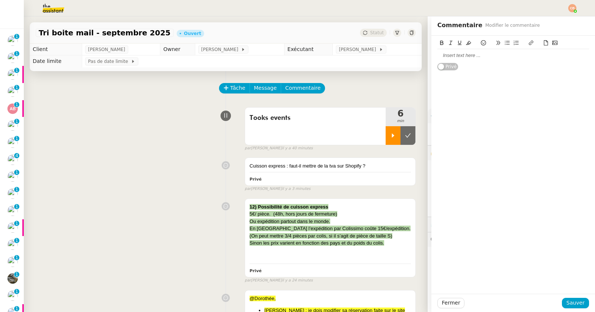
click at [466, 56] on div at bounding box center [513, 55] width 152 height 7
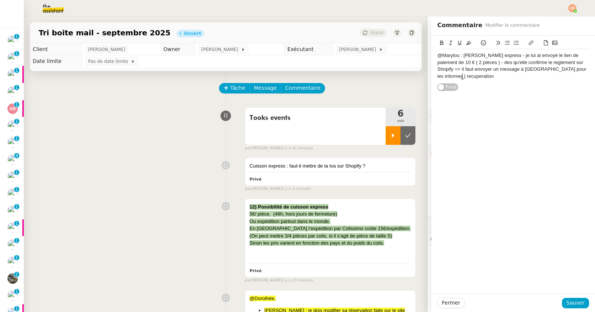
click at [581, 68] on div "@Marylou : Pauline Mabille cuisson express - je lui ai envoyé le lien de paieme…" at bounding box center [513, 66] width 152 height 28
click at [531, 77] on div "@Marylou : Pauline Mabille cuisson express - je lui ai envoyé le lien de paieme…" at bounding box center [513, 66] width 152 height 28
click at [570, 302] on span "Sauver" at bounding box center [576, 302] width 18 height 9
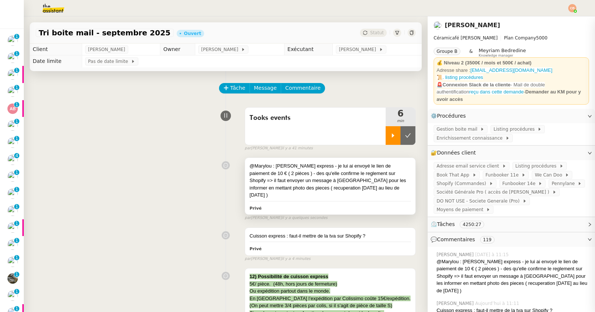
click at [325, 186] on div "@Marylou : Pauline Mabille cuisson express - je lui ai envoyé le lien de paieme…" at bounding box center [330, 180] width 161 height 36
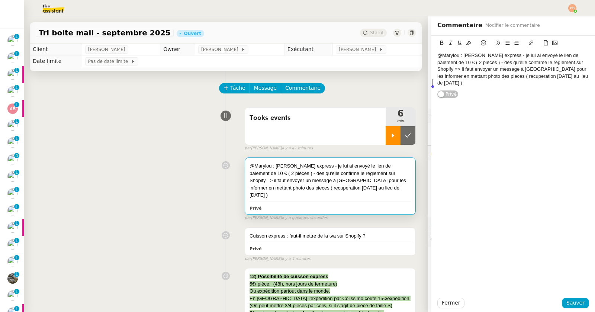
drag, startPoint x: 431, startPoint y: 55, endPoint x: 470, endPoint y: 90, distance: 51.9
click at [470, 90] on div "@Marylou : Pauline Mabille cuisson express - je lui ai envoyé le lien de paieme…" at bounding box center [513, 67] width 152 height 62
click at [466, 44] on icon at bounding box center [468, 42] width 5 height 5
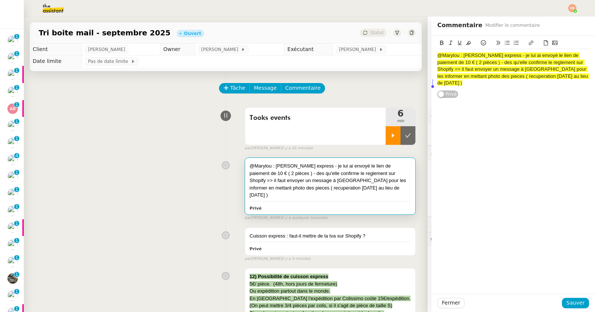
click at [475, 92] on div "@Marylou : Pauline Mabille cuisson express - je lui ai envoyé le lien de paieme…" at bounding box center [513, 67] width 152 height 62
click at [567, 303] on span "Sauver" at bounding box center [576, 302] width 18 height 9
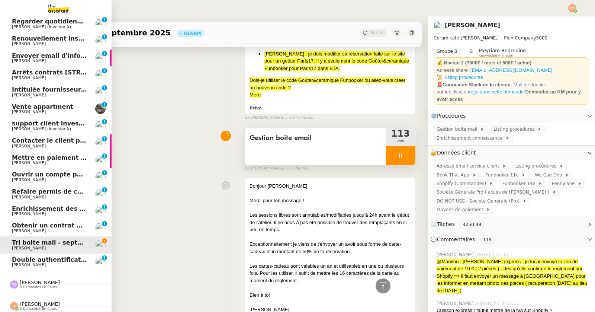
scroll to position [176, 0]
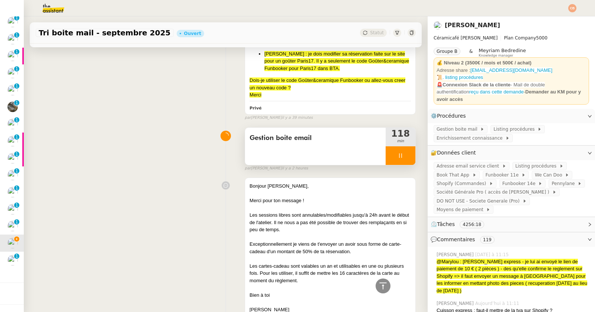
click at [136, 105] on div "@Dorothée, Sarah Michel : je dois modifier sa réservation faite sur le site pou…" at bounding box center [226, 75] width 380 height 91
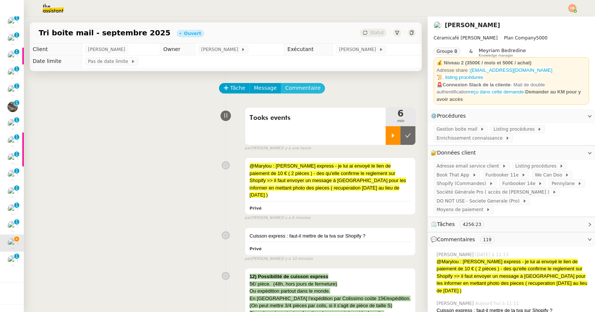
click at [285, 87] on span "Commentaire" at bounding box center [302, 88] width 35 height 9
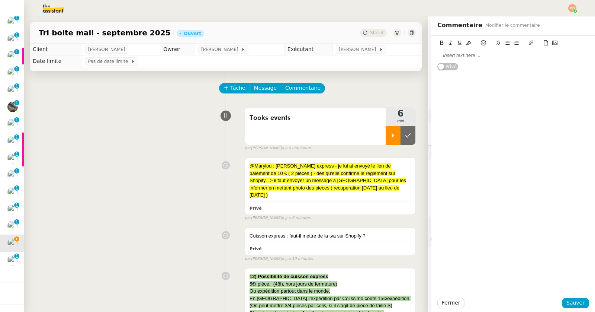
click at [458, 59] on div at bounding box center [513, 55] width 152 height 13
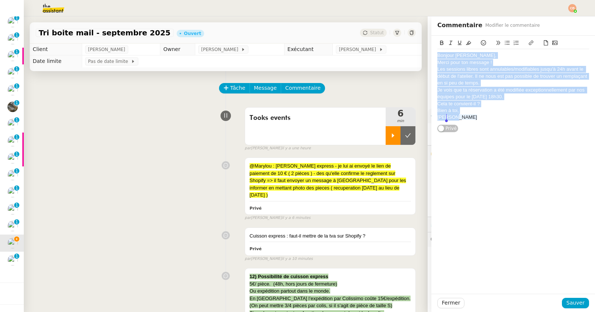
drag, startPoint x: 432, startPoint y: 55, endPoint x: 479, endPoint y: 151, distance: 106.3
click at [479, 151] on div "Bonjour Manuela, Merci pour ton message ! Les sessions libres sont annulables/m…" at bounding box center [513, 165] width 164 height 258
click at [466, 41] on icon at bounding box center [468, 42] width 5 height 5
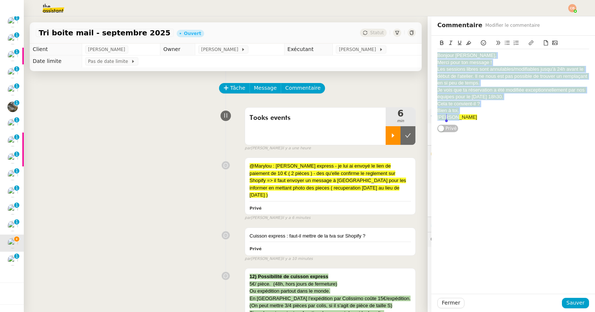
click at [457, 55] on span "Bonjour Manuela," at bounding box center [466, 55] width 59 height 6
drag, startPoint x: 431, startPoint y: 56, endPoint x: 476, endPoint y: 146, distance: 100.3
click at [476, 146] on div "Bonjour Manuela, Merci pour ton message ! Les sessions libres sont annulables/m…" at bounding box center [513, 165] width 164 height 258
click at [466, 44] on icon at bounding box center [468, 42] width 5 height 5
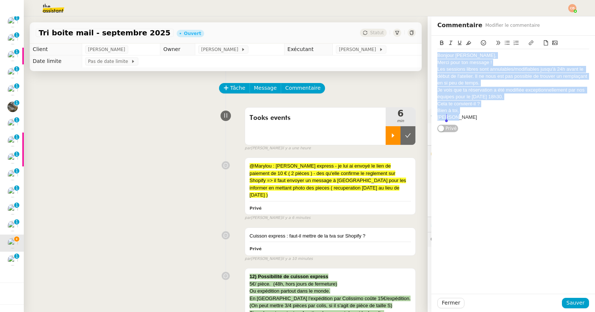
click at [458, 61] on div "Merci pour ton message !" at bounding box center [513, 62] width 152 height 7
drag, startPoint x: 432, startPoint y: 56, endPoint x: 461, endPoint y: 116, distance: 66.5
click at [461, 116] on div "Bonjour Manuela, Merci pour ton message ! Les sessions libres sont annulables/m…" at bounding box center [513, 86] width 152 height 75
copy div "Bonjour Manuela, Merci pour ton message ! Les sessions libres sont annulables/m…"
click at [572, 302] on span "Sauver" at bounding box center [576, 302] width 18 height 9
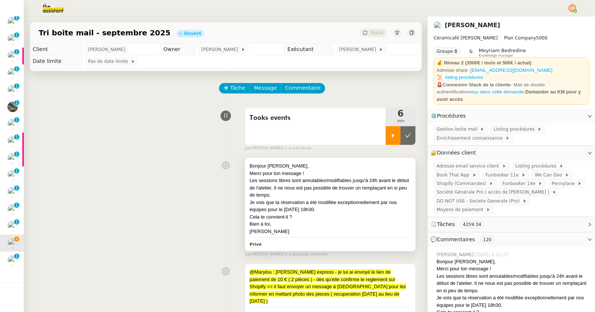
click at [341, 209] on div "Je vois que ta réservation a été modifiée exceptionnellement par nos équipes po…" at bounding box center [330, 206] width 161 height 15
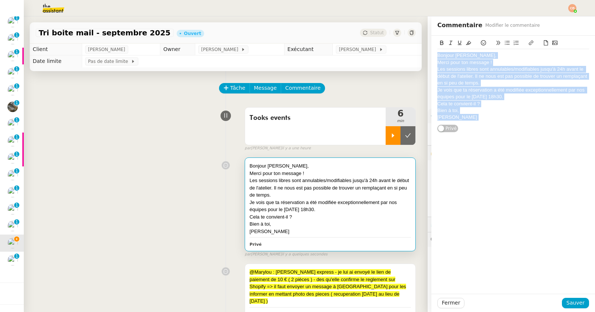
drag, startPoint x: 431, startPoint y: 56, endPoint x: 453, endPoint y: 124, distance: 71.2
click at [453, 124] on div "Bonjour Manuela, Merci pour ton message ! Les sessions libres sont annulables/m…" at bounding box center [513, 84] width 164 height 97
click at [493, 120] on div "[PERSON_NAME]" at bounding box center [513, 117] width 152 height 7
drag, startPoint x: 432, startPoint y: 55, endPoint x: 468, endPoint y: 124, distance: 77.2
click at [468, 124] on div "Bonjour Manuela, Merci pour ton message ! Les sessions libres sont annulables/m…" at bounding box center [513, 84] width 152 height 97
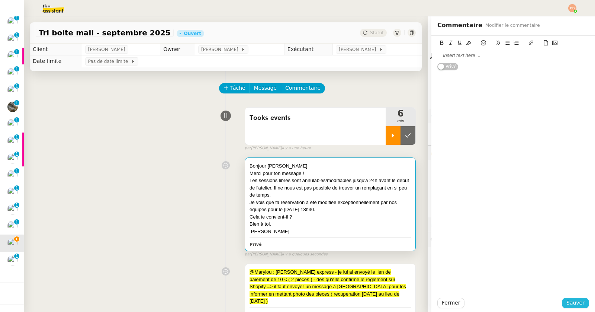
click at [572, 299] on span "Sauver" at bounding box center [576, 302] width 18 height 9
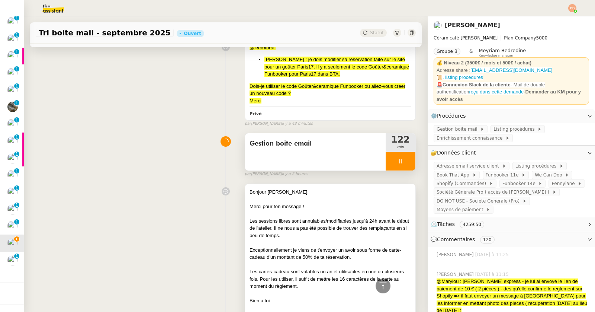
scroll to position [362, 0]
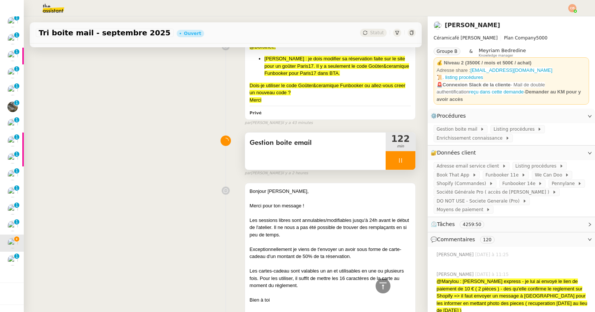
click at [398, 157] on icon at bounding box center [401, 160] width 6 height 6
click at [405, 158] on icon at bounding box center [408, 160] width 6 height 4
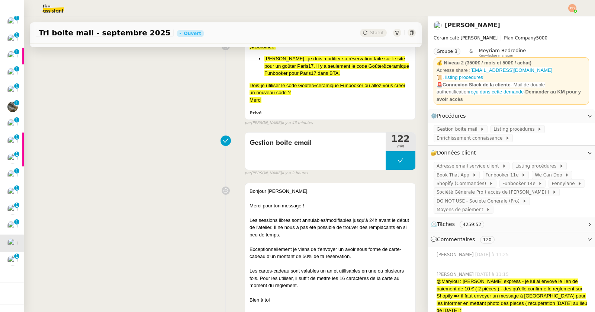
scroll to position [0, 0]
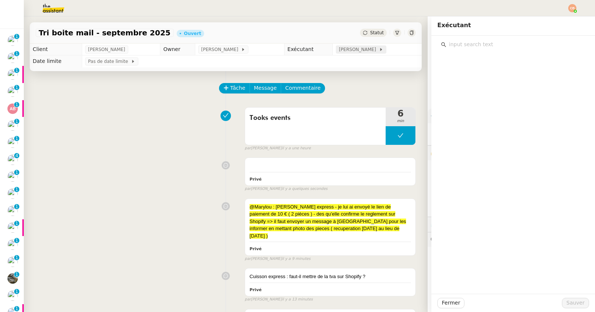
scroll to position [176, 0]
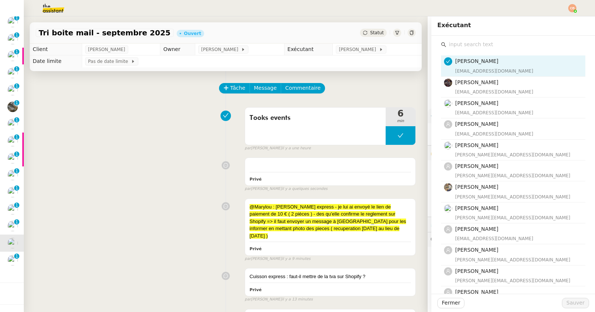
click at [446, 45] on input "text" at bounding box center [515, 44] width 139 height 10
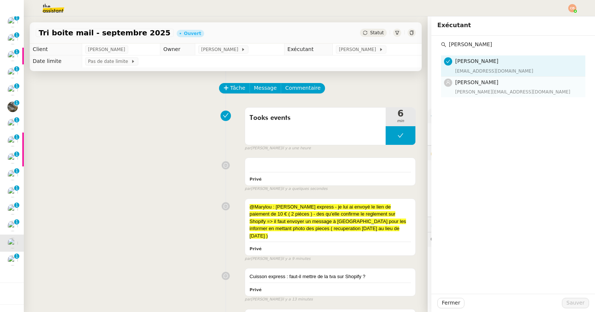
type input "[PERSON_NAME]"
click at [466, 82] on span "[PERSON_NAME]" at bounding box center [476, 82] width 43 height 6
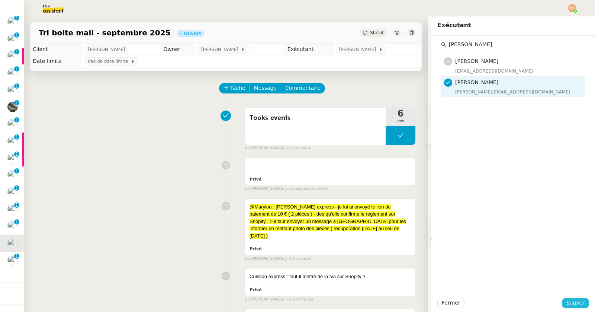
click at [576, 303] on span "Sauver" at bounding box center [576, 302] width 18 height 9
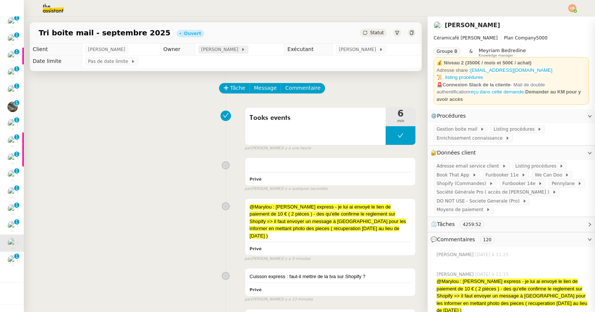
click at [237, 50] on span "[PERSON_NAME]" at bounding box center [221, 49] width 40 height 7
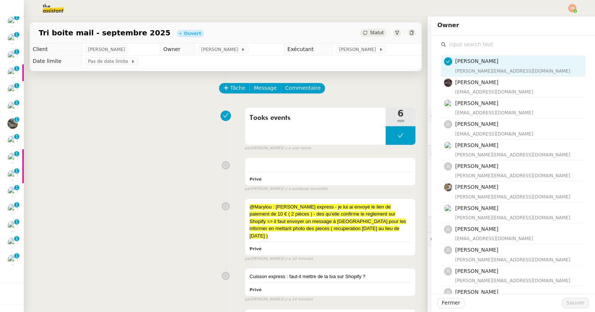
click at [459, 43] on input "text" at bounding box center [515, 44] width 139 height 10
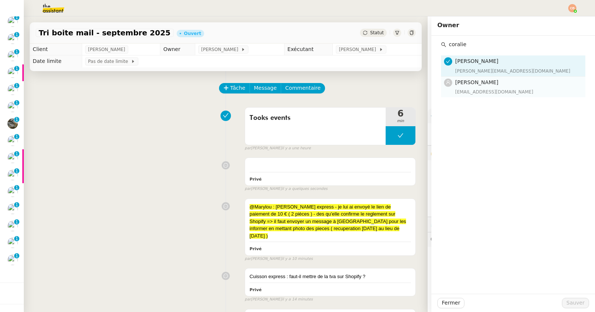
type input "coralie"
click at [466, 84] on span "[PERSON_NAME]" at bounding box center [476, 82] width 43 height 6
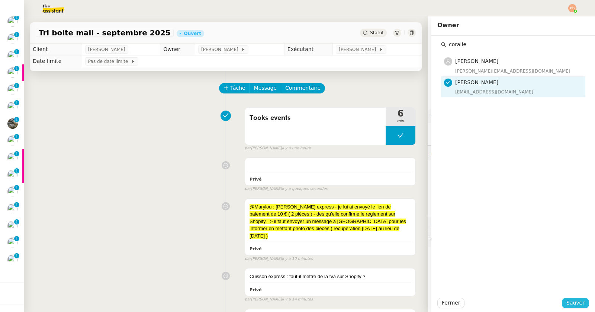
click at [567, 300] on span "Sauver" at bounding box center [576, 302] width 18 height 9
